Goal: Information Seeking & Learning: Learn about a topic

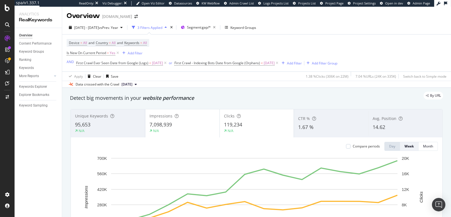
scroll to position [34, 0]
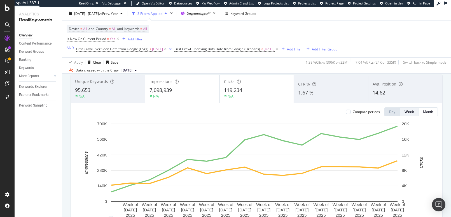
click at [120, 89] on div "95,653" at bounding box center [108, 90] width 66 height 7
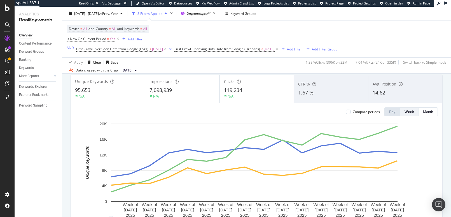
click at [189, 92] on div "7,098,939" at bounding box center [183, 90] width 66 height 7
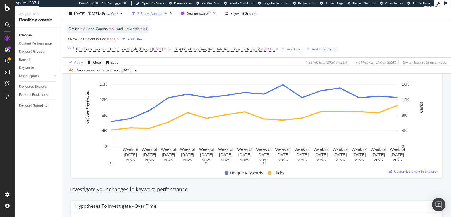
scroll to position [101, 0]
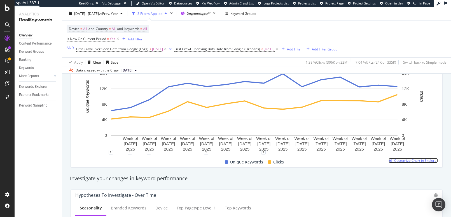
click at [410, 158] on span "Customize Chart in Explorer" at bounding box center [416, 160] width 44 height 5
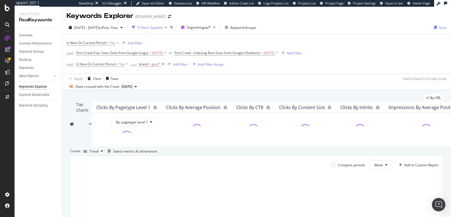
click at [164, 64] on icon at bounding box center [163, 64] width 5 height 6
click at [130, 64] on div "button" at bounding box center [134, 63] width 8 height 3
click at [127, 64] on icon at bounding box center [127, 64] width 5 height 6
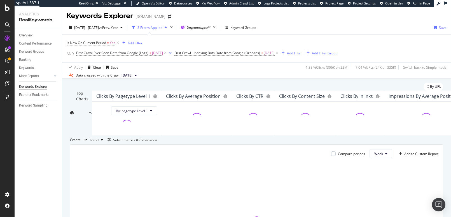
click at [388, 44] on div "Is New On Current Period = Yes Add Filter AND First Crawl Ever Seen Date from G…" at bounding box center [257, 48] width 380 height 28
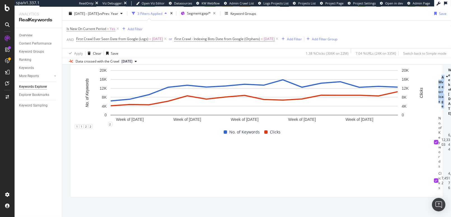
scroll to position [0, 159]
drag, startPoint x: 149, startPoint y: 142, endPoint x: 430, endPoint y: 150, distance: 281.0
copy tr "Week of [DATE] Week of [DATE] Week of [DATE] Week of [DATE] Week of [DATE] Week…"
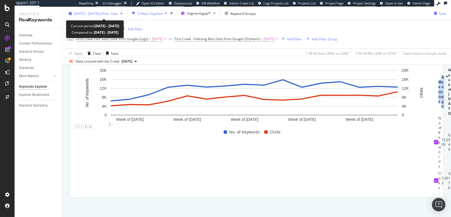
click at [101, 10] on div "[DATE] - [DATE] vs Prev. Year" at bounding box center [96, 13] width 58 height 8
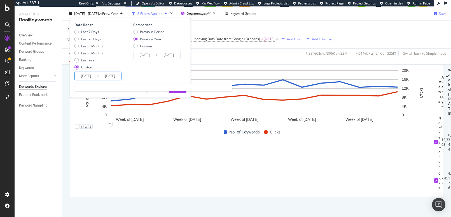
click at [88, 76] on input "[DATE]" at bounding box center [86, 76] width 22 height 8
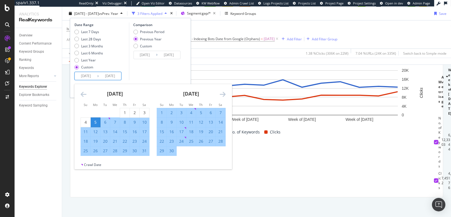
click at [79, 97] on div "[DATE] 1 2 3 4 5 6 7 8 9 10 11 12 13 14 15 16 17 18 19 20 21 22 23 24 25 26 27 …" at bounding box center [115, 120] width 76 height 72
click at [82, 94] on icon "Move backward to switch to the previous month." at bounding box center [84, 94] width 6 height 7
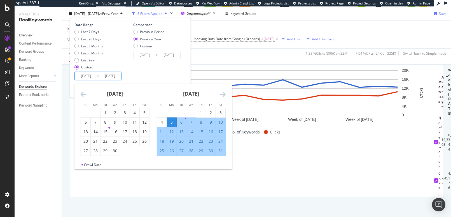
click at [82, 94] on icon "Move backward to switch to the previous month." at bounding box center [84, 94] width 6 height 7
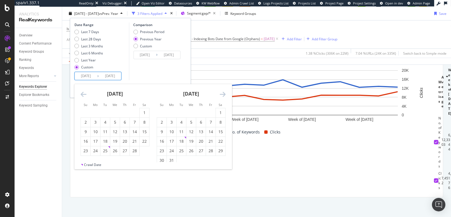
click at [82, 94] on icon "Move backward to switch to the previous month." at bounding box center [84, 94] width 6 height 7
click at [97, 153] on div "30" at bounding box center [96, 151] width 10 height 6
type input "[DATE]"
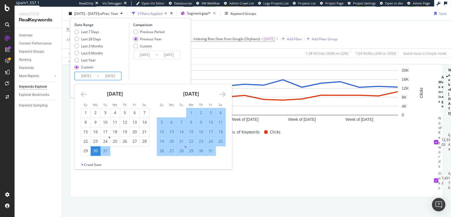
click at [157, 66] on div "Comparison Previous Period Previous Year Custom [DATE] Navigate forward to inte…" at bounding box center [155, 51] width 53 height 58
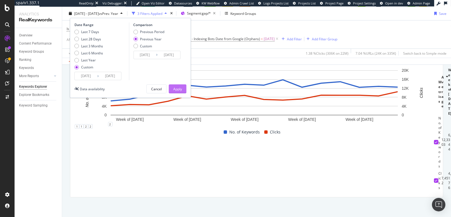
click at [182, 89] on button "Apply" at bounding box center [178, 88] width 18 height 9
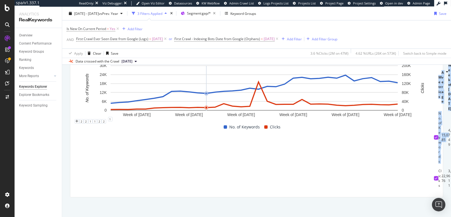
scroll to position [0, 663]
drag, startPoint x: 158, startPoint y: 174, endPoint x: 432, endPoint y: 176, distance: 274.2
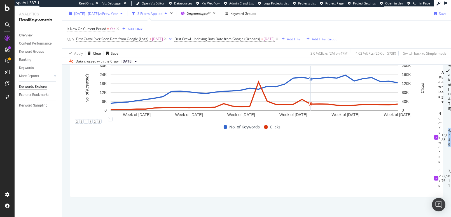
copy tr "4,749 5,286 5,614 6,452 7,262 8,090 9,176 12,731 12,933 12,398 11,757 11,340 12…"
drag, startPoint x: 159, startPoint y: 195, endPoint x: 227, endPoint y: 196, distance: 68.6
drag, startPoint x: 227, startPoint y: 196, endPoint x: 306, endPoint y: 195, distance: 79.3
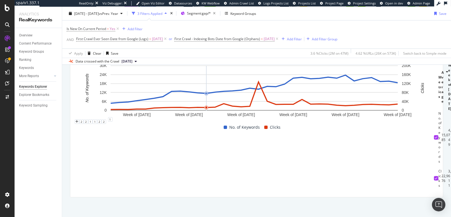
drag, startPoint x: 159, startPoint y: 195, endPoint x: 450, endPoint y: 195, distance: 290.7
click at [450, 195] on div "Keywords Explorer [DOMAIN_NAME] [DATE] - [DATE] vs Prev. Year 3 Filters Applied…" at bounding box center [256, 112] width 389 height 210
copy table "Metrics Average Week of [DATE] Week of [DATE] Week of [DATE] Week of [DATE] Wee…"
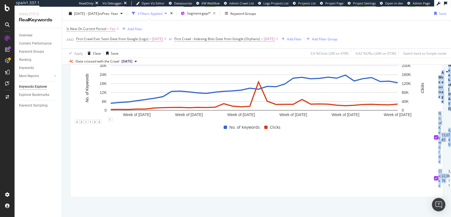
drag, startPoint x: 244, startPoint y: 154, endPoint x: 434, endPoint y: 167, distance: 190.6
copy tr "Week of [DATE] Week of [DATE] Week of [DATE] Week of [DATE] Week of [DATE] Week…"
